Goal: Use online tool/utility

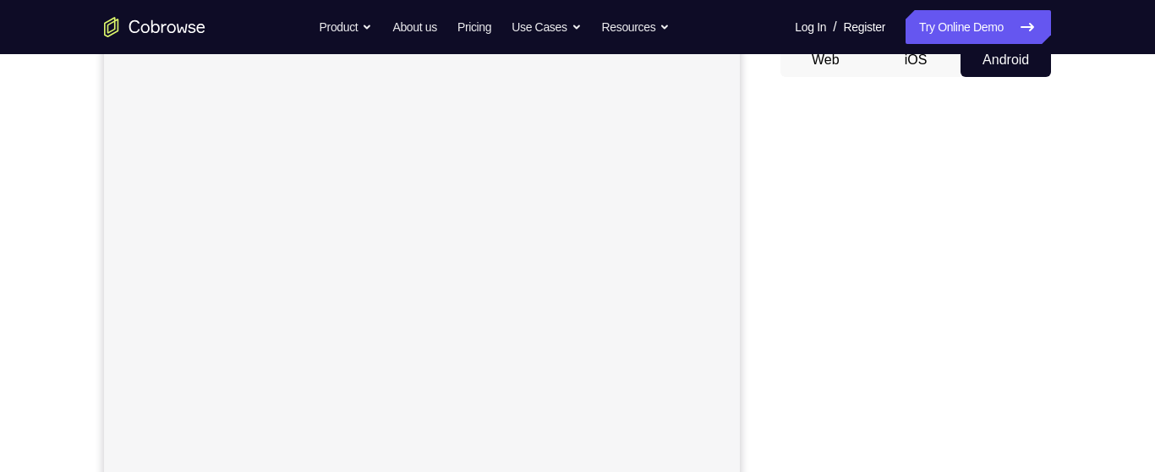
scroll to position [178, 0]
click at [999, 61] on button "Android" at bounding box center [1006, 59] width 91 height 34
click at [997, 58] on button "Android" at bounding box center [1006, 59] width 91 height 34
click at [916, 52] on nav "Go back Powerful, Flexible and Trustworthy. Avoid all extra friction for both A…" at bounding box center [577, 27] width 1155 height 54
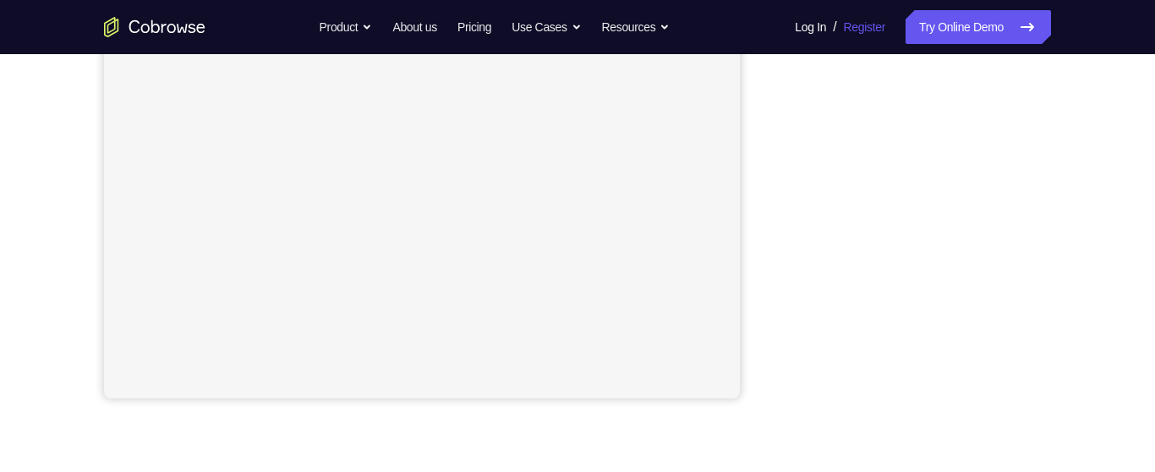
scroll to position [389, 0]
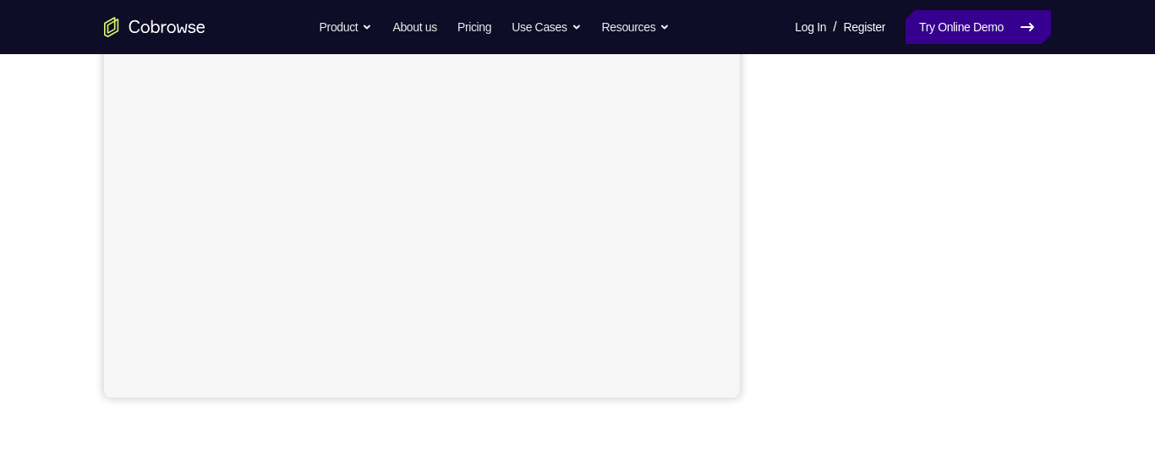
click at [985, 30] on link "Try Online Demo" at bounding box center [978, 27] width 145 height 34
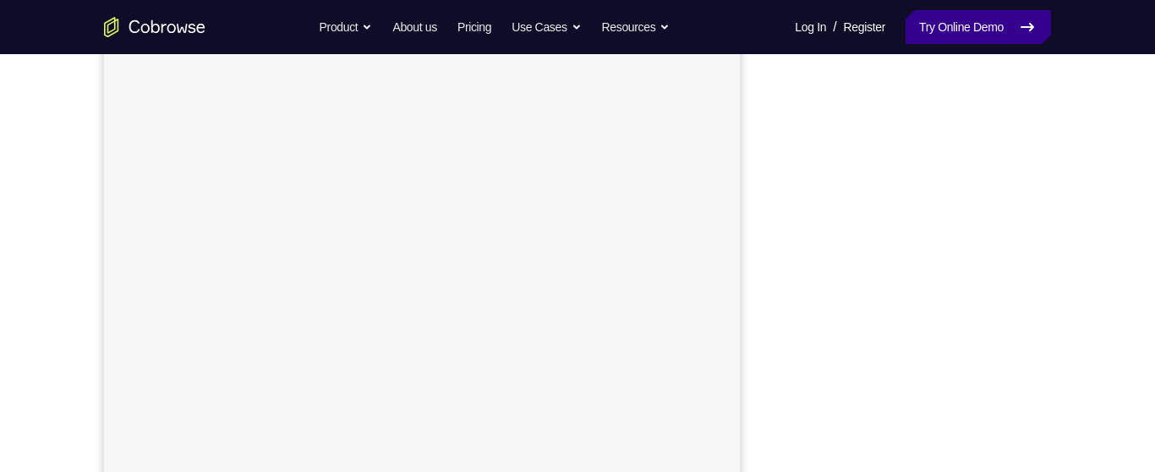
scroll to position [214, 0]
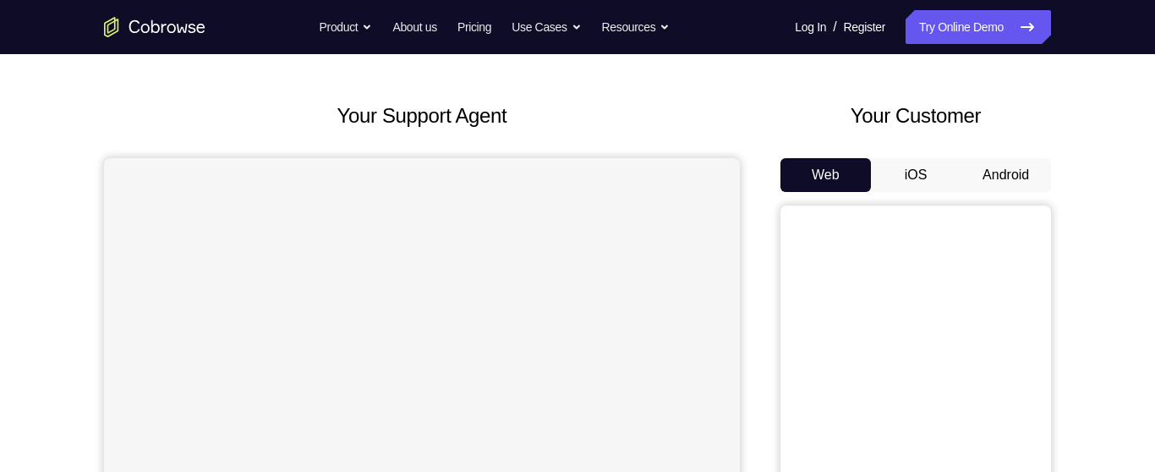
click at [1009, 175] on button "Android" at bounding box center [1006, 175] width 91 height 34
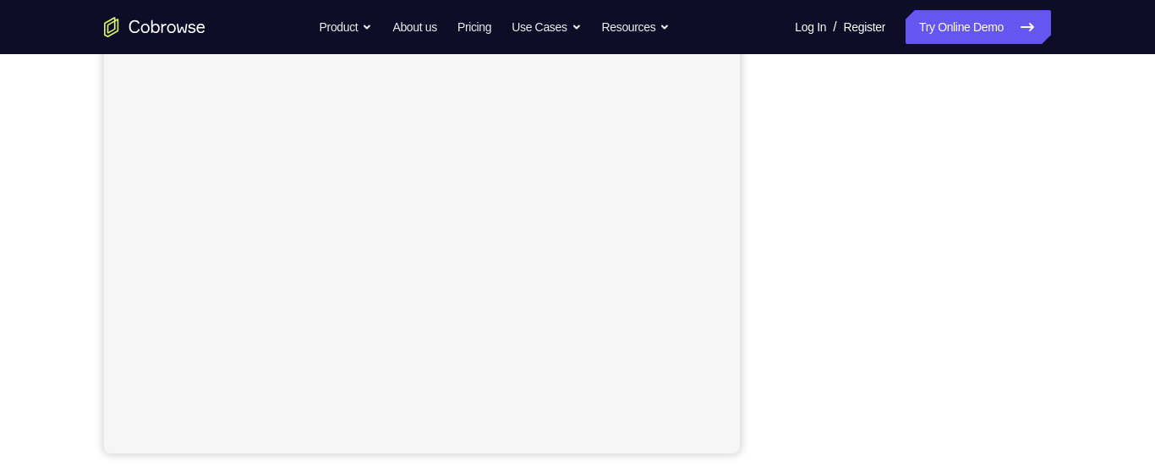
scroll to position [336, 0]
